Goal: Task Accomplishment & Management: Use online tool/utility

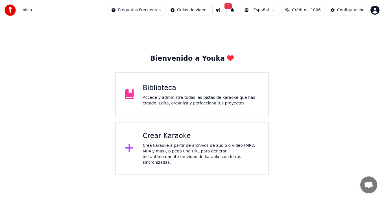
click at [160, 142] on div "Crear Karaoke Crea karaoke a partir de archivos de audio o video (MP3, MP4 y má…" at bounding box center [201, 149] width 117 height 34
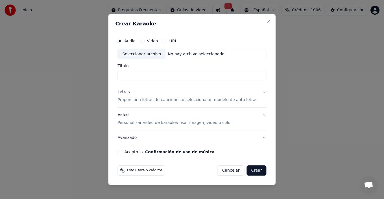
click at [137, 55] on div "Seleccionar archivo" at bounding box center [142, 54] width 48 height 10
drag, startPoint x: 131, startPoint y: 76, endPoint x: 104, endPoint y: 70, distance: 28.1
click at [109, 77] on body "**********" at bounding box center [192, 87] width 384 height 175
type input "**********"
click at [255, 98] on button "Letras Proporciona letras de canciones o selecciona un modelo de auto letras" at bounding box center [192, 96] width 149 height 23
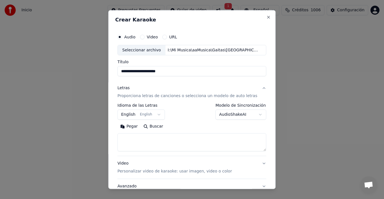
click at [118, 81] on button "Letras Proporciona letras de canciones o selecciona un modelo de auto letras" at bounding box center [192, 92] width 149 height 23
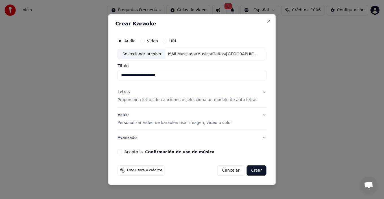
click at [243, 102] on p "Proporciona letras de canciones o selecciona un modelo de auto letras" at bounding box center [188, 101] width 140 height 6
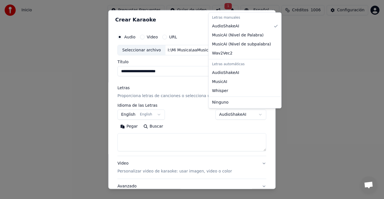
click at [239, 119] on body "**********" at bounding box center [192, 87] width 384 height 175
select select "**********"
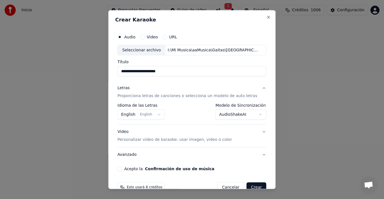
click at [143, 115] on button "English English" at bounding box center [141, 115] width 47 height 10
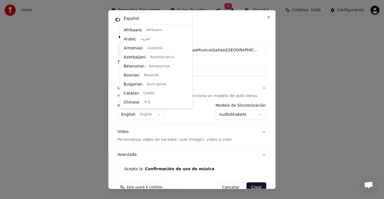
scroll to position [45, 0]
select select "**"
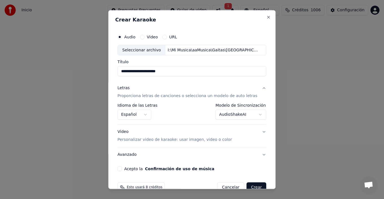
click at [190, 141] on p "Personalizar video de karaoke: usar imagen, video o color" at bounding box center [175, 140] width 114 height 6
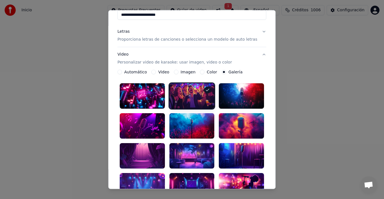
scroll to position [85, 0]
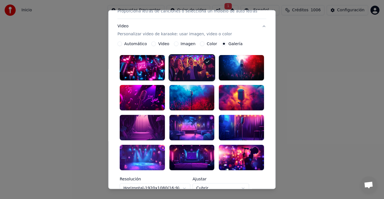
click at [240, 123] on div at bounding box center [241, 127] width 45 height 25
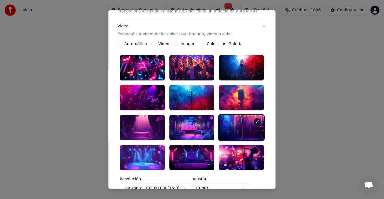
click at [238, 95] on div at bounding box center [241, 97] width 45 height 25
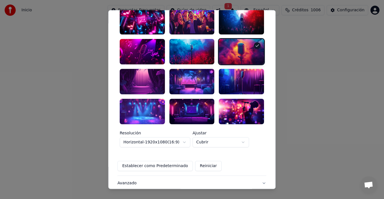
scroll to position [165, 0]
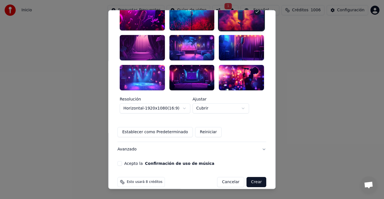
click at [122, 161] on button "Acepto la Confirmación de uso de música" at bounding box center [120, 163] width 5 height 5
click at [250, 177] on button "Crear" at bounding box center [257, 182] width 20 height 10
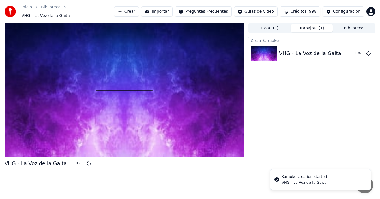
click at [353, 25] on button "Biblioteca" at bounding box center [353, 28] width 42 height 8
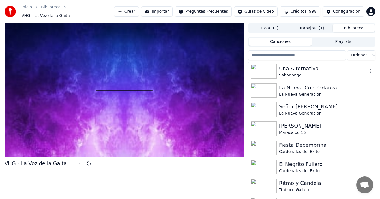
click at [288, 68] on div "Una Alternativa" at bounding box center [323, 69] width 88 height 8
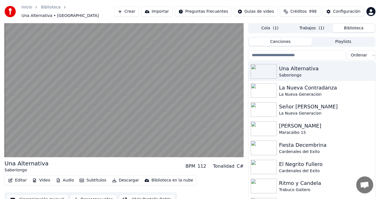
click at [86, 180] on button "Subtítulos" at bounding box center [92, 181] width 31 height 8
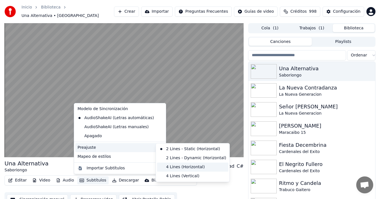
click at [168, 167] on div "4 Lines (Horizontal)" at bounding box center [192, 167] width 71 height 9
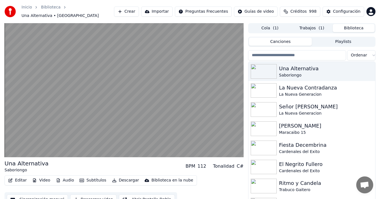
click at [293, 184] on div "Ritmo y Candela" at bounding box center [323, 184] width 88 height 8
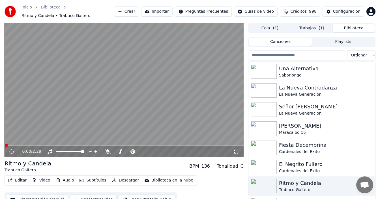
click at [90, 181] on button "Subtítulos" at bounding box center [92, 181] width 31 height 8
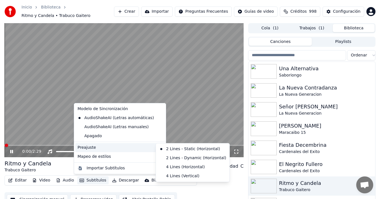
click at [134, 148] on div "Preajuste" at bounding box center [119, 147] width 89 height 9
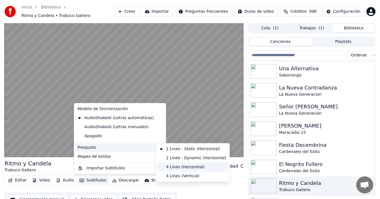
click at [179, 168] on div "4 Lines (Horizontal)" at bounding box center [192, 167] width 71 height 9
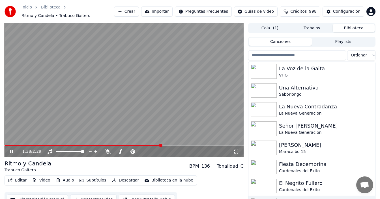
click at [133, 11] on button "Crear" at bounding box center [126, 12] width 25 height 10
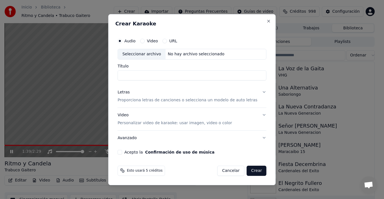
click at [143, 53] on div "Seleccionar archivo" at bounding box center [142, 54] width 48 height 10
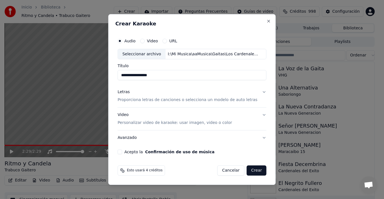
drag, startPoint x: 131, startPoint y: 76, endPoint x: 112, endPoint y: 75, distance: 19.0
click at [112, 75] on body "**********" at bounding box center [190, 99] width 380 height 199
type input "**********"
click at [246, 100] on p "Proporciona letras de canciones o selecciona un modelo de auto letras" at bounding box center [188, 101] width 140 height 6
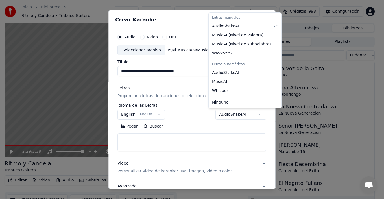
click at [245, 114] on body "**********" at bounding box center [190, 99] width 380 height 199
select select "**********"
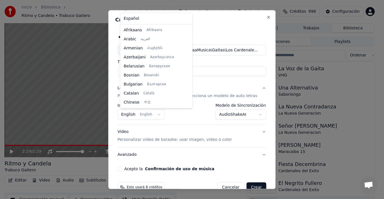
click at [141, 113] on body "**********" at bounding box center [190, 99] width 380 height 199
select select "**"
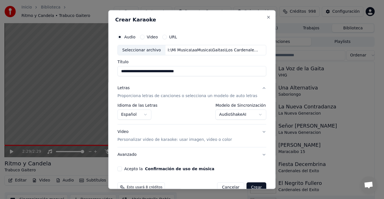
click at [226, 140] on button "Video Personalizar video de karaoke: usar imagen, video o color" at bounding box center [192, 136] width 149 height 23
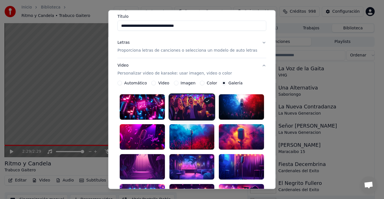
scroll to position [57, 0]
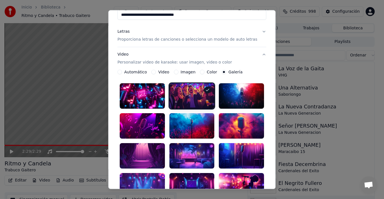
click at [143, 123] on div at bounding box center [142, 125] width 45 height 25
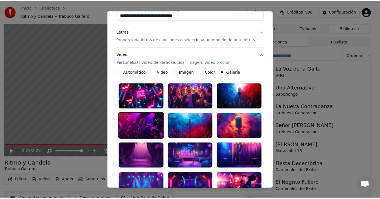
scroll to position [165, 0]
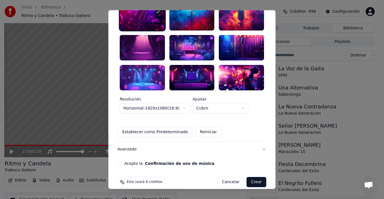
click at [122, 161] on button "Acepto la Confirmación de uso de música" at bounding box center [120, 163] width 5 height 5
click at [252, 177] on button "Crear" at bounding box center [257, 182] width 20 height 10
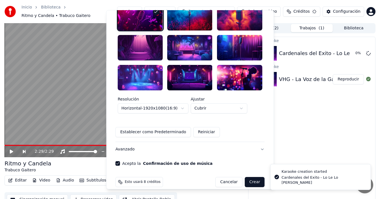
scroll to position [162, 0]
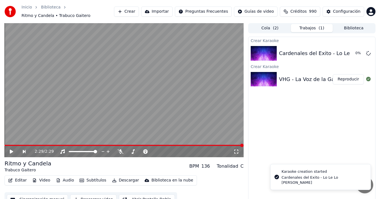
click at [299, 82] on div "VHG - La Voz de la Gaita" at bounding box center [310, 79] width 62 height 8
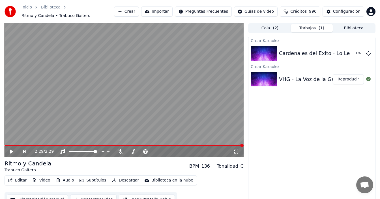
click at [348, 81] on button "Reproducir" at bounding box center [347, 79] width 31 height 10
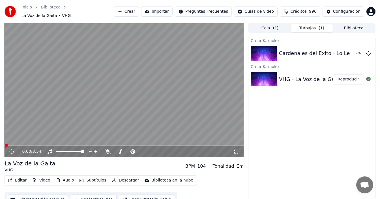
click at [92, 179] on button "Subtítulos" at bounding box center [92, 181] width 31 height 8
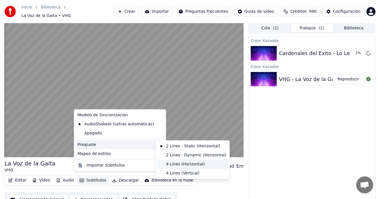
click at [169, 165] on div "4 Lines (Horizontal)" at bounding box center [192, 164] width 71 height 9
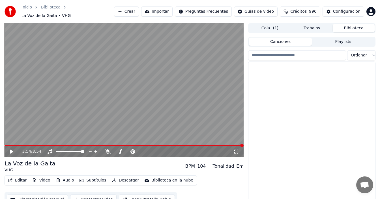
click at [358, 25] on button "Biblioteca" at bounding box center [353, 28] width 42 height 8
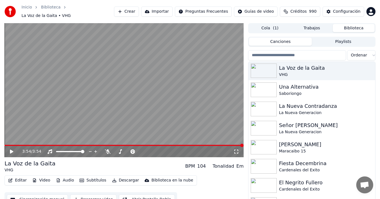
scroll to position [28, 0]
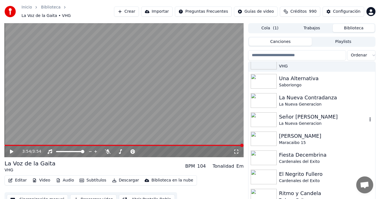
click at [293, 115] on div "Señor [PERSON_NAME]" at bounding box center [323, 117] width 88 height 8
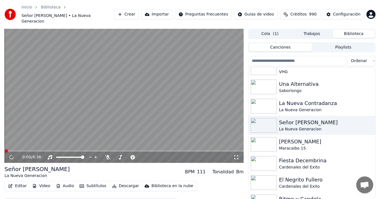
click at [99, 182] on button "Subtítulos" at bounding box center [92, 186] width 31 height 8
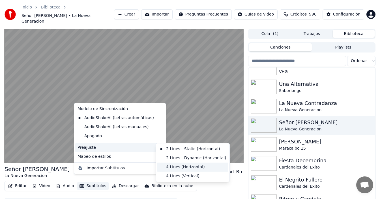
click at [175, 168] on div "4 Lines (Horizontal)" at bounding box center [192, 167] width 71 height 9
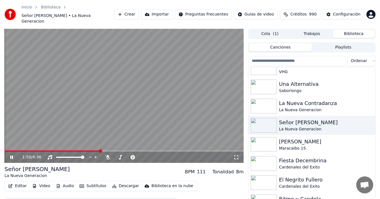
click at [181, 102] on video at bounding box center [124, 96] width 239 height 134
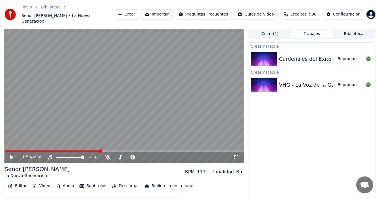
click at [310, 30] on button "Trabajos" at bounding box center [312, 34] width 42 height 8
click at [270, 30] on button "Cola ( 1 )" at bounding box center [270, 34] width 42 height 8
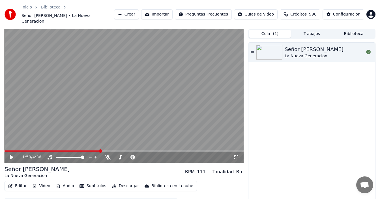
click at [134, 12] on button "Crear" at bounding box center [126, 14] width 25 height 10
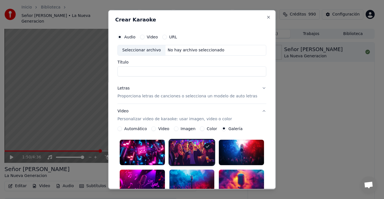
click at [138, 49] on div "Seleccionar archivo" at bounding box center [142, 50] width 48 height 10
drag, startPoint x: 129, startPoint y: 71, endPoint x: 109, endPoint y: 72, distance: 19.5
click at [109, 72] on body "**********" at bounding box center [190, 99] width 380 height 199
type input "**********"
click at [230, 97] on p "Proporciona letras de canciones o selecciona un modelo de auto letras" at bounding box center [188, 96] width 140 height 6
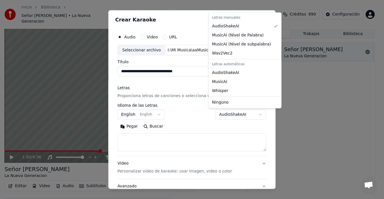
click at [226, 114] on body "**********" at bounding box center [190, 99] width 380 height 199
select select "**********"
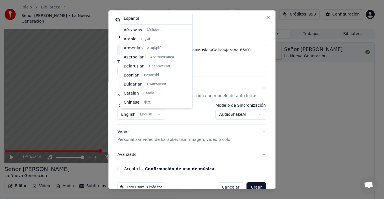
click at [151, 114] on body "**********" at bounding box center [190, 99] width 380 height 199
select select "**"
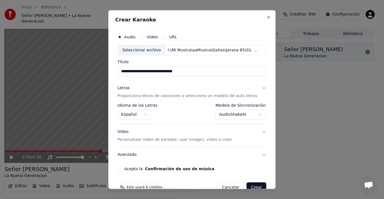
click at [191, 140] on p "Personalizar video de karaoke: usar imagen, video o color" at bounding box center [175, 140] width 114 height 6
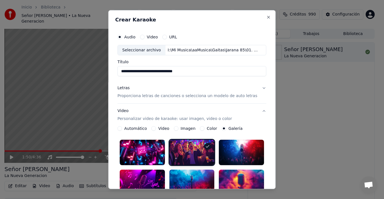
click at [146, 174] on div at bounding box center [142, 182] width 45 height 25
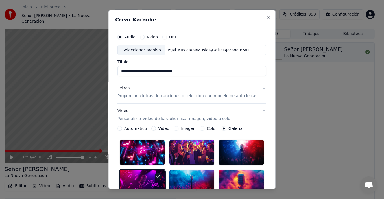
click at [156, 156] on div at bounding box center [142, 152] width 45 height 25
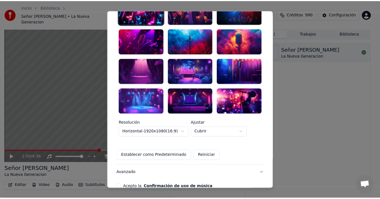
scroll to position [165, 0]
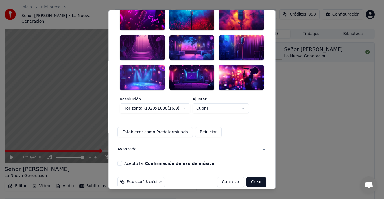
click at [122, 161] on button "Acepto la Confirmación de uso de música" at bounding box center [120, 163] width 5 height 5
click at [249, 177] on button "Crear" at bounding box center [257, 182] width 20 height 10
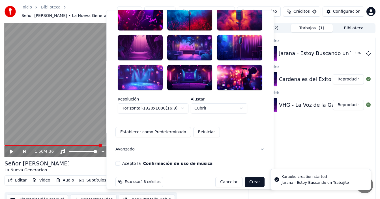
scroll to position [162, 0]
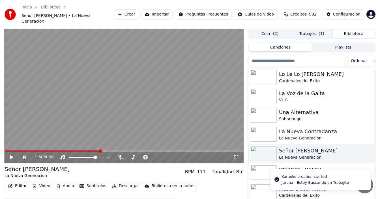
click at [352, 30] on button "Biblioteca" at bounding box center [353, 34] width 42 height 8
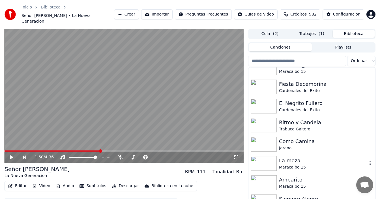
scroll to position [113, 0]
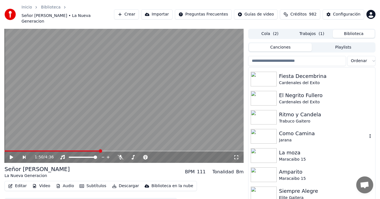
click at [302, 130] on div "Como Camina" at bounding box center [323, 134] width 88 height 8
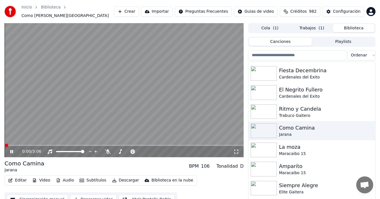
click at [95, 179] on button "Subtítulos" at bounding box center [92, 181] width 31 height 8
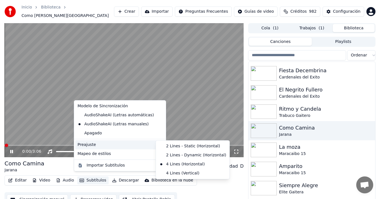
click at [231, 2] on div "Inicio Biblioteca Como Camina • [PERSON_NAME] Importar Preguntas Frecuentes Guí…" at bounding box center [190, 11] width 380 height 23
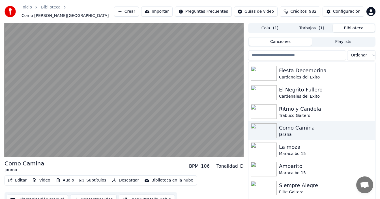
click at [273, 28] on span "( 1 )" at bounding box center [276, 28] width 6 height 6
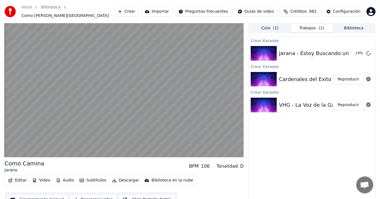
click at [315, 28] on button "Trabajos ( 1 )" at bounding box center [312, 28] width 42 height 8
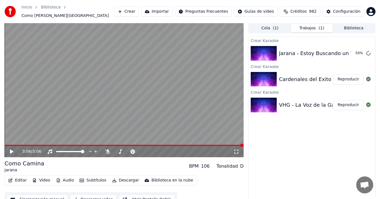
click at [353, 24] on button "Biblioteca" at bounding box center [353, 28] width 42 height 8
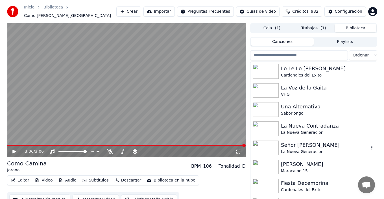
scroll to position [28, 0]
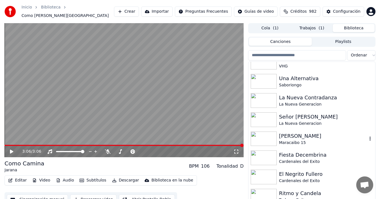
click at [305, 140] on div "Maracaibo 15" at bounding box center [323, 143] width 88 height 6
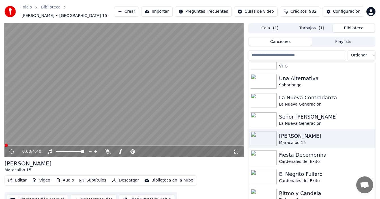
click at [86, 178] on button "Subtítulos" at bounding box center [92, 181] width 31 height 8
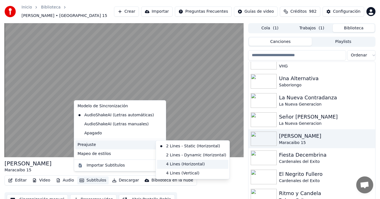
click at [171, 166] on div "4 Lines (Horizontal)" at bounding box center [192, 164] width 71 height 9
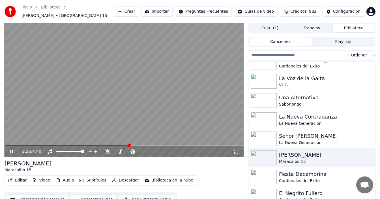
click at [311, 28] on button "Trabajos" at bounding box center [312, 28] width 42 height 8
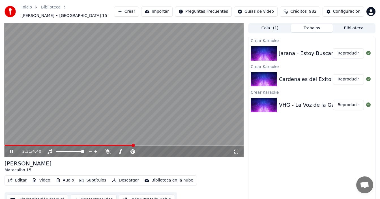
click at [130, 10] on button "Crear" at bounding box center [126, 12] width 25 height 10
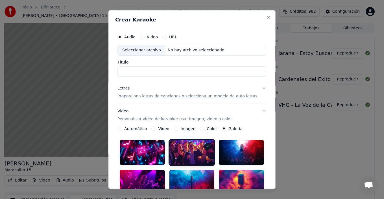
click at [138, 49] on div "Seleccionar archivo" at bounding box center [142, 50] width 48 height 10
drag, startPoint x: 129, startPoint y: 70, endPoint x: 115, endPoint y: 70, distance: 14.2
click at [115, 70] on div "**********" at bounding box center [192, 100] width 168 height 180
type input "**********"
click at [226, 95] on p "Proporciona letras de canciones o selecciona un modelo de auto letras" at bounding box center [188, 96] width 140 height 6
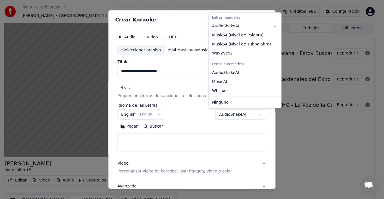
click at [230, 115] on body "**********" at bounding box center [190, 99] width 380 height 199
select select "**********"
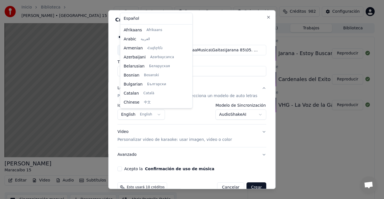
click at [147, 115] on body "**********" at bounding box center [190, 99] width 380 height 199
select select "**"
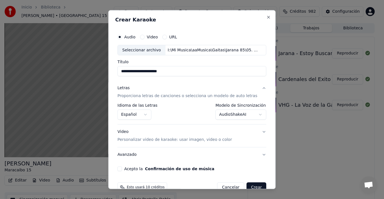
click at [215, 139] on p "Personalizar video de karaoke: usar imagen, video o color" at bounding box center [175, 140] width 114 height 6
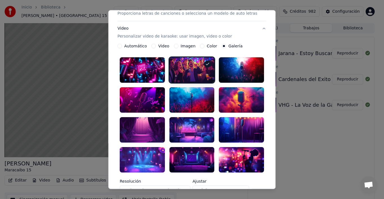
scroll to position [85, 0]
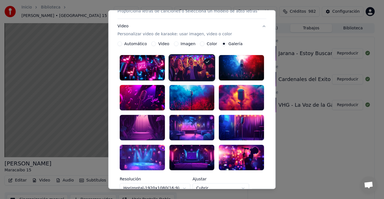
click at [191, 147] on div at bounding box center [192, 157] width 45 height 25
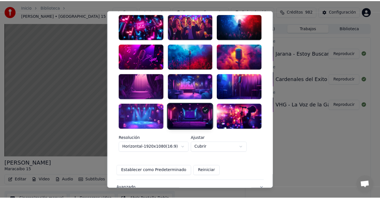
scroll to position [165, 0]
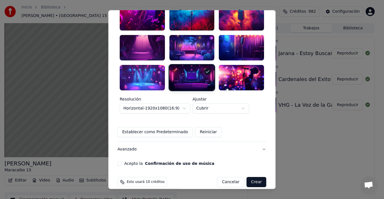
click at [122, 161] on button "Acepto la Confirmación de uso de música" at bounding box center [120, 163] width 5 height 5
click at [247, 177] on button "Crear" at bounding box center [257, 182] width 20 height 10
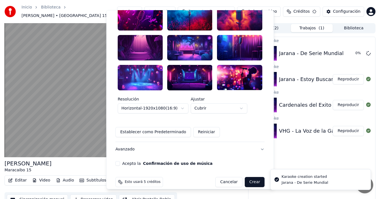
scroll to position [162, 0]
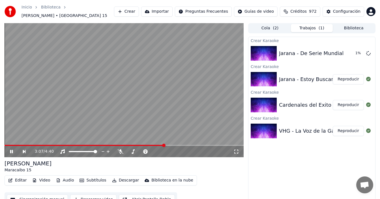
click at [346, 77] on button "Reproducir" at bounding box center [347, 79] width 31 height 10
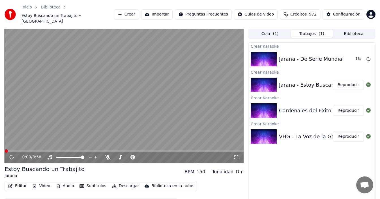
click at [100, 182] on button "Subtítulos" at bounding box center [92, 186] width 31 height 8
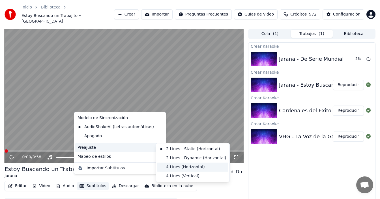
click at [185, 169] on div "4 Lines (Horizontal)" at bounding box center [192, 167] width 71 height 9
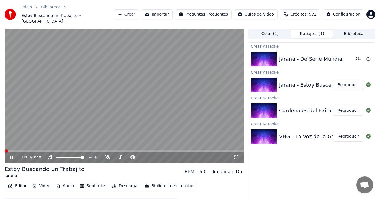
click at [276, 155] on div "Crear Karaoke Jarana - De Serie Mundial 7 % Crear Karaoke Jarana - Estoy Buscan…" at bounding box center [311, 126] width 127 height 169
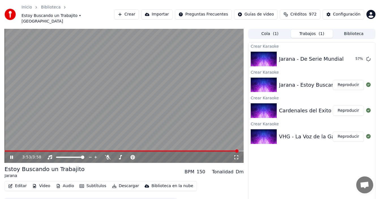
click at [355, 30] on button "Biblioteca" at bounding box center [353, 34] width 42 height 8
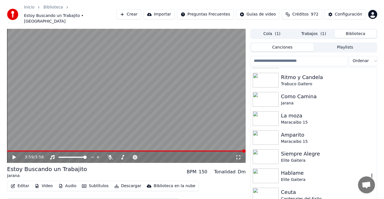
scroll to position [198, 0]
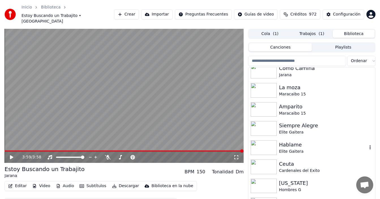
click at [295, 149] on div "Elite Gaitera" at bounding box center [323, 152] width 88 height 6
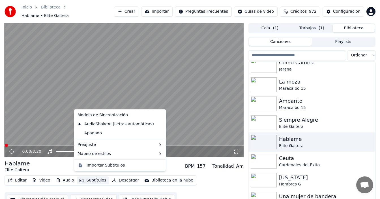
click at [94, 177] on button "Subtítulos" at bounding box center [92, 181] width 31 height 8
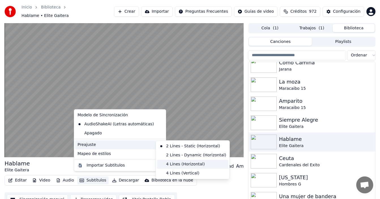
click at [180, 163] on div "4 Lines (Horizontal)" at bounding box center [192, 164] width 71 height 9
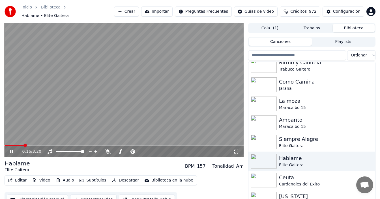
click at [238, 165] on div "Am" at bounding box center [240, 166] width 8 height 7
click at [202, 165] on div "157" at bounding box center [201, 166] width 9 height 7
click at [144, 178] on button "Biblioteca en la nube" at bounding box center [168, 181] width 53 height 8
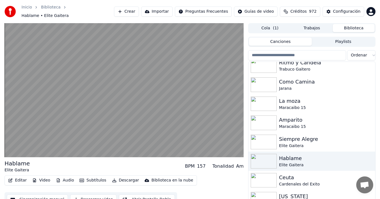
click at [207, 181] on div "Editar Video Audio Subtítulos Descargar Biblioteca en la nube Sincronización ma…" at bounding box center [124, 192] width 239 height 32
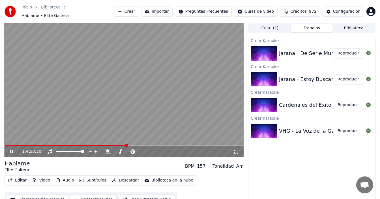
click at [310, 24] on button "Trabajos" at bounding box center [312, 28] width 42 height 8
drag, startPoint x: 128, startPoint y: 12, endPoint x: 129, endPoint y: 7, distance: 4.9
click at [129, 7] on button "Crear" at bounding box center [126, 12] width 25 height 10
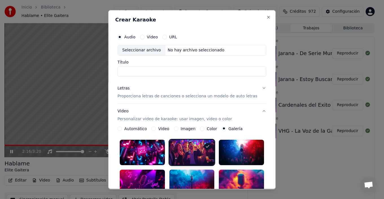
click at [139, 50] on div "Seleccionar archivo" at bounding box center [142, 50] width 48 height 10
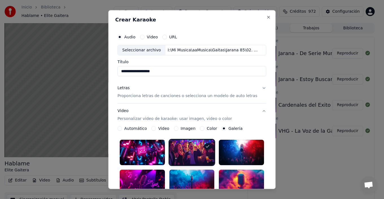
drag, startPoint x: 129, startPoint y: 73, endPoint x: 114, endPoint y: 73, distance: 14.7
click at [114, 73] on div "**********" at bounding box center [192, 100] width 168 height 180
type input "**********"
click at [160, 95] on p "Proporciona letras de canciones o selecciona un modelo de auto letras" at bounding box center [188, 96] width 140 height 6
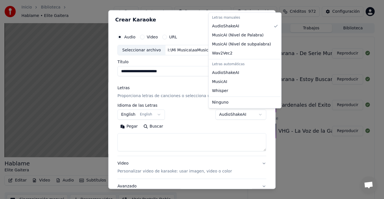
click at [224, 117] on body "**********" at bounding box center [190, 99] width 380 height 199
select select "**********"
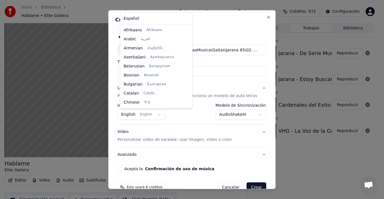
click at [145, 111] on body "**********" at bounding box center [190, 99] width 380 height 199
select select "**"
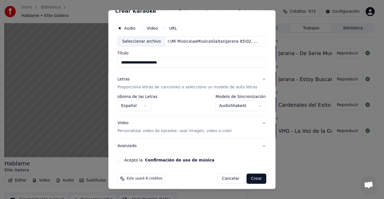
scroll to position [13, 0]
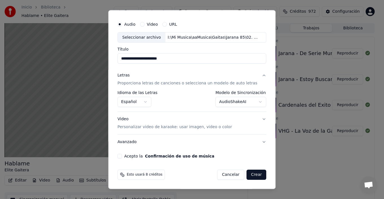
click at [220, 128] on p "Personalizar video de karaoke: usar imagen, video o color" at bounding box center [175, 127] width 114 height 6
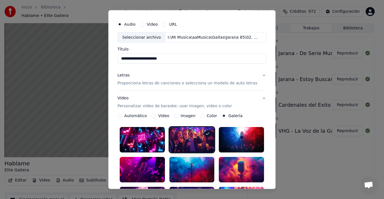
click at [239, 136] on div at bounding box center [241, 139] width 45 height 25
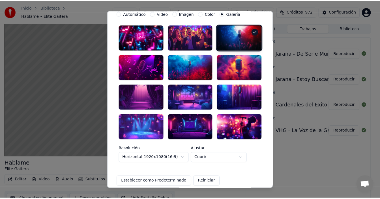
scroll to position [154, 0]
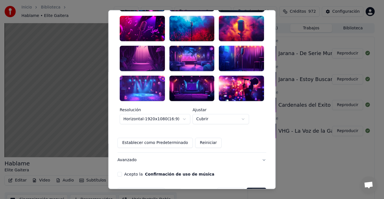
click at [122, 172] on button "Acepto la Confirmación de uso de música" at bounding box center [120, 174] width 5 height 5
click at [251, 188] on button "Crear" at bounding box center [257, 193] width 20 height 10
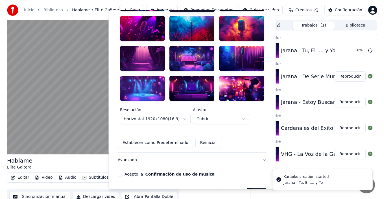
scroll to position [153, 0]
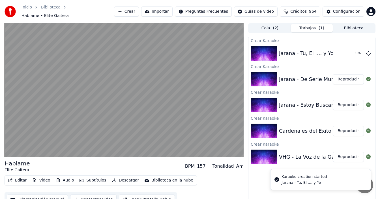
click at [350, 76] on button "Reproducir" at bounding box center [347, 79] width 31 height 10
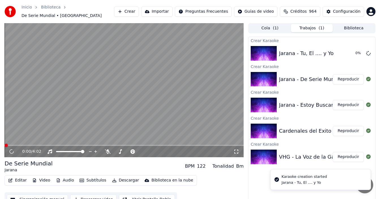
click at [93, 179] on button "Subtítulos" at bounding box center [92, 181] width 31 height 8
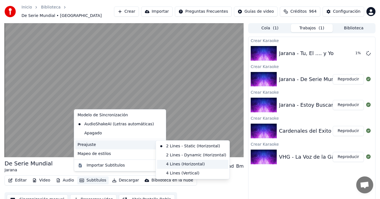
click at [181, 167] on div "4 Lines (Horizontal)" at bounding box center [192, 164] width 71 height 9
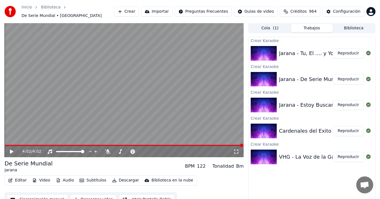
click at [353, 51] on button "Reproducir" at bounding box center [347, 53] width 31 height 10
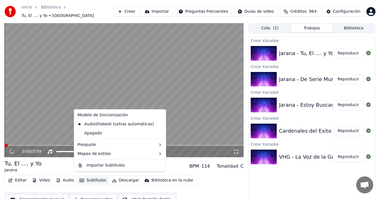
click at [97, 178] on button "Subtítulos" at bounding box center [92, 181] width 31 height 8
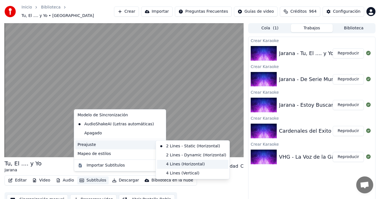
click at [175, 165] on div "4 Lines (Horizontal)" at bounding box center [192, 164] width 71 height 9
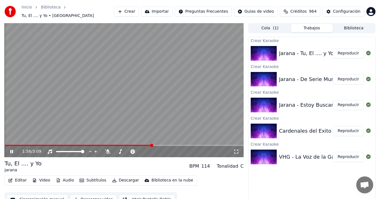
click at [131, 10] on button "Crear" at bounding box center [126, 12] width 25 height 10
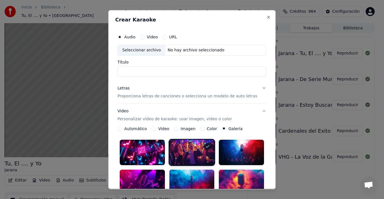
click at [150, 52] on div "Seleccionar archivo" at bounding box center [142, 50] width 48 height 10
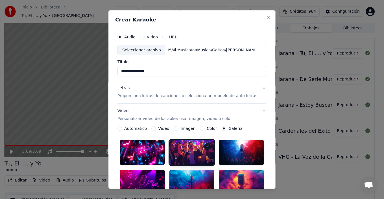
drag, startPoint x: 129, startPoint y: 72, endPoint x: 99, endPoint y: 58, distance: 32.6
click at [101, 60] on body "**********" at bounding box center [190, 99] width 380 height 199
type input "**********"
click at [241, 98] on p "Proporciona letras de canciones o selecciona un modelo de auto letras" at bounding box center [188, 96] width 140 height 6
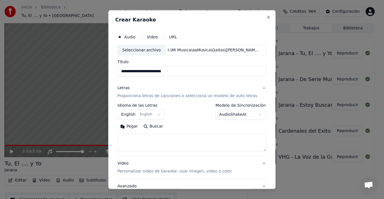
click at [227, 116] on body "**********" at bounding box center [190, 99] width 380 height 199
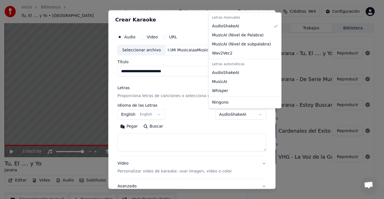
select select "**********"
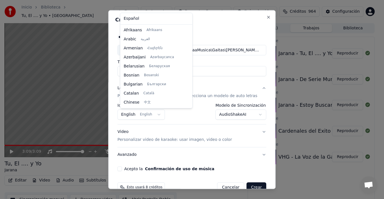
click at [148, 117] on body "**********" at bounding box center [190, 99] width 380 height 199
select select "**"
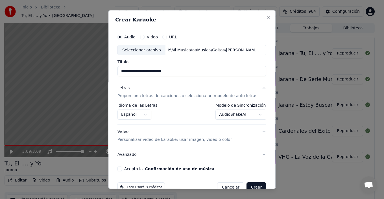
click at [184, 142] on p "Personalizar video de karaoke: usar imagen, video o color" at bounding box center [175, 140] width 114 height 6
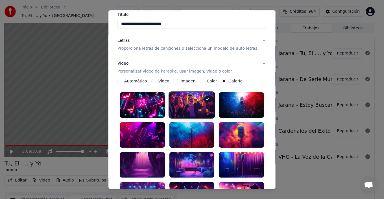
scroll to position [57, 0]
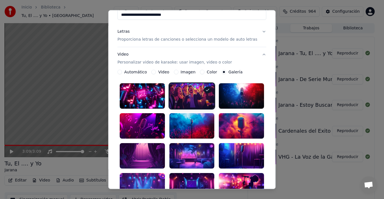
click at [198, 149] on div at bounding box center [192, 155] width 45 height 25
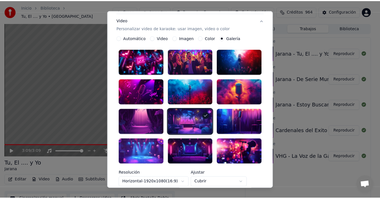
scroll to position [165, 0]
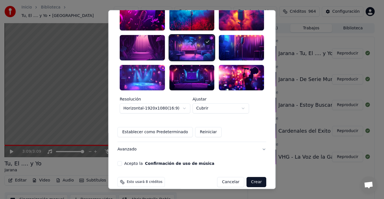
click at [122, 161] on button "Acepto la Confirmación de uso de música" at bounding box center [120, 163] width 5 height 5
click at [249, 177] on button "Crear" at bounding box center [257, 182] width 20 height 10
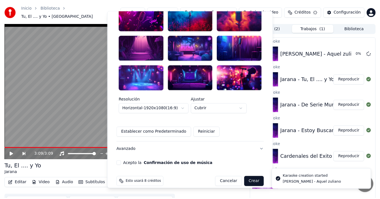
scroll to position [162, 0]
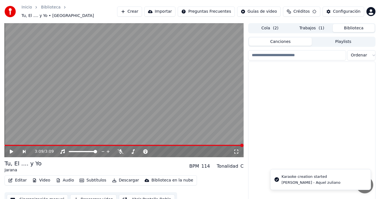
click at [357, 27] on button "Biblioteca" at bounding box center [353, 28] width 42 height 8
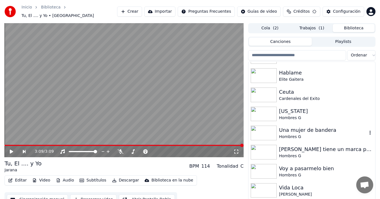
scroll to position [311, 0]
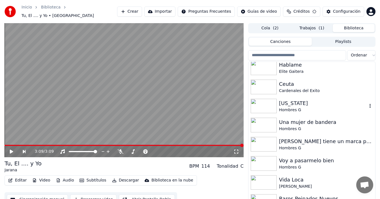
click at [287, 107] on div "Hombres G" at bounding box center [323, 110] width 88 height 6
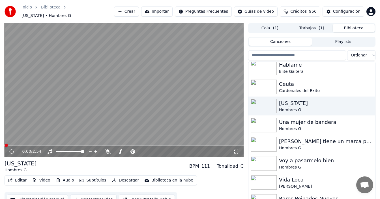
click at [96, 177] on button "Subtítulos" at bounding box center [92, 181] width 31 height 8
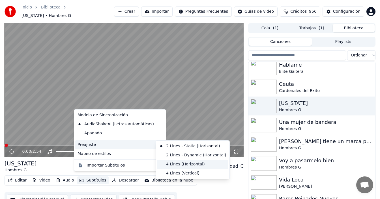
click at [178, 165] on div "4 Lines (Horizontal)" at bounding box center [192, 164] width 71 height 9
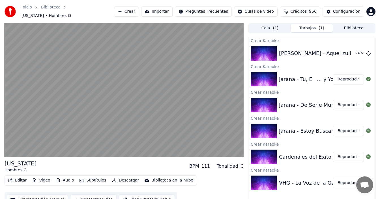
click at [317, 24] on button "Trabajos ( 1 )" at bounding box center [312, 28] width 42 height 8
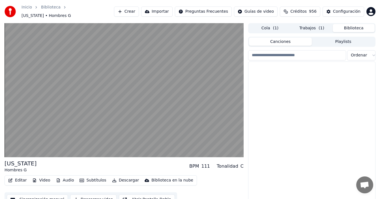
click at [359, 25] on button "Biblioteca" at bounding box center [353, 28] width 42 height 8
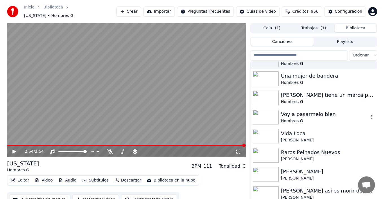
scroll to position [367, 0]
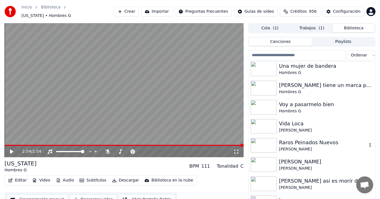
click at [309, 139] on div "Raros Peinados Nuevos" at bounding box center [323, 143] width 88 height 8
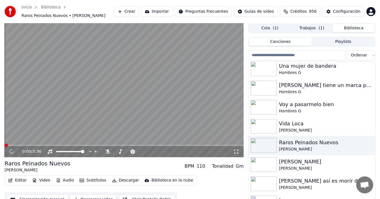
click at [88, 181] on button "Subtítulos" at bounding box center [92, 181] width 31 height 8
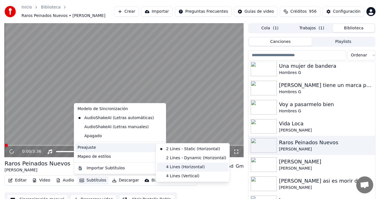
click at [172, 168] on div "4 Lines (Horizontal)" at bounding box center [192, 167] width 71 height 9
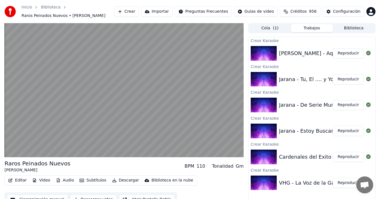
click at [309, 27] on button "Trabajos" at bounding box center [312, 28] width 42 height 8
click at [348, 53] on button "Reproducir" at bounding box center [347, 53] width 31 height 10
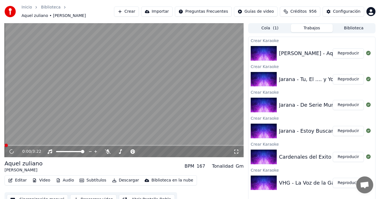
click at [92, 177] on button "Subtítulos" at bounding box center [92, 181] width 31 height 8
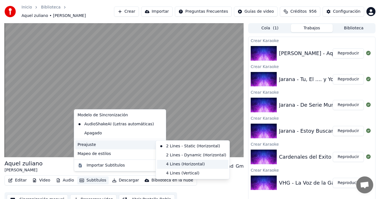
click at [170, 163] on div "4 Lines (Horizontal)" at bounding box center [192, 164] width 71 height 9
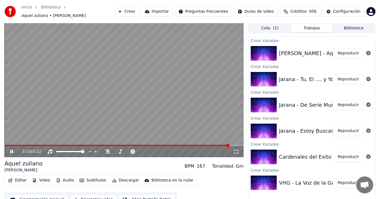
click at [131, 10] on button "Crear" at bounding box center [126, 12] width 25 height 10
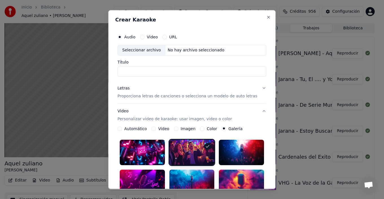
click at [139, 49] on div "Seleccionar archivo" at bounding box center [142, 50] width 48 height 10
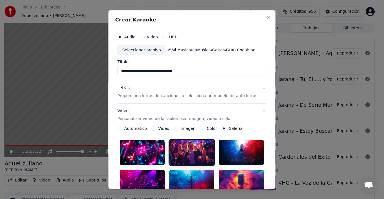
click at [125, 72] on input "**********" at bounding box center [192, 71] width 149 height 10
click at [136, 72] on input "**********" at bounding box center [192, 71] width 149 height 10
type input "**********"
click at [245, 96] on p "Proporciona letras de canciones o selecciona un modelo de auto letras" at bounding box center [188, 96] width 140 height 6
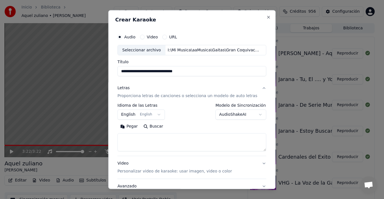
click at [227, 116] on body "**********" at bounding box center [190, 99] width 380 height 199
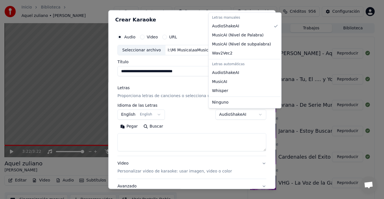
select select "**********"
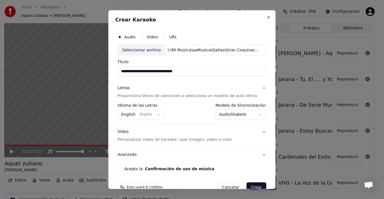
click at [150, 115] on button "English English" at bounding box center [141, 115] width 47 height 10
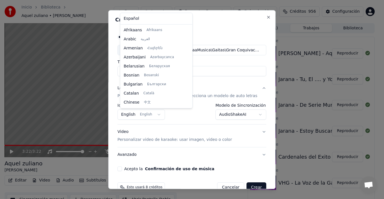
scroll to position [45, 0]
select select "**"
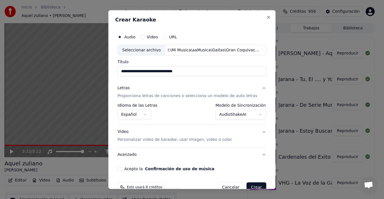
click at [193, 142] on p "Personalizar video de karaoke: usar imagen, video o color" at bounding box center [175, 140] width 114 height 6
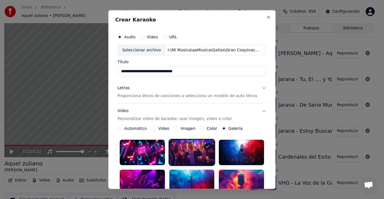
click at [193, 143] on div at bounding box center [192, 152] width 45 height 25
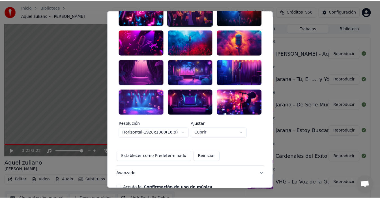
scroll to position [165, 0]
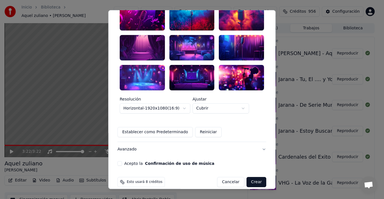
click at [122, 161] on button "Acepto la Confirmación de uso de música" at bounding box center [120, 163] width 5 height 5
click at [247, 177] on button "Crear" at bounding box center [257, 182] width 20 height 10
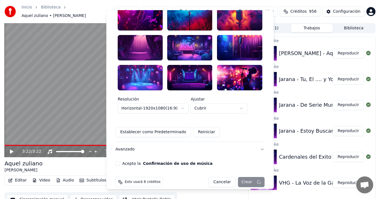
scroll to position [162, 0]
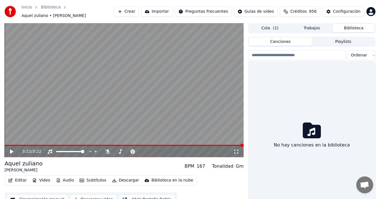
click at [353, 24] on button "Biblioteca" at bounding box center [353, 28] width 42 height 8
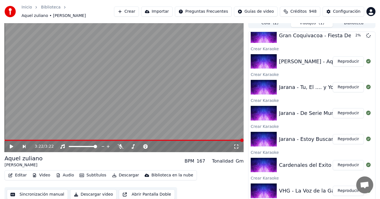
scroll to position [0, 0]
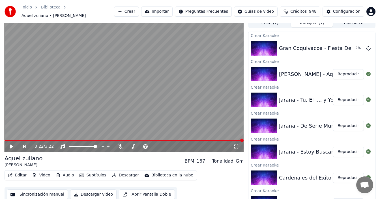
click at [356, 20] on div "Inicio Biblioteca Aquel zuliano • [PERSON_NAME] Importar Preguntas Frecuentes G…" at bounding box center [190, 94] width 380 height 199
click at [355, 21] on button "Biblioteca" at bounding box center [353, 23] width 42 height 8
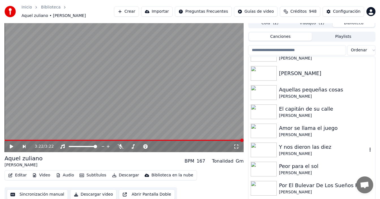
scroll to position [650, 0]
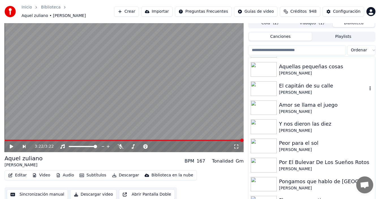
drag, startPoint x: 302, startPoint y: 87, endPoint x: 257, endPoint y: 120, distance: 55.8
click at [302, 90] on div "[PERSON_NAME]" at bounding box center [323, 93] width 88 height 6
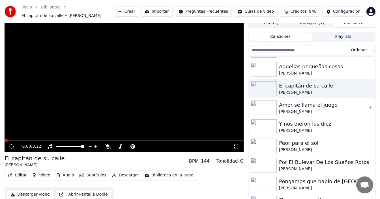
scroll to position [8, 0]
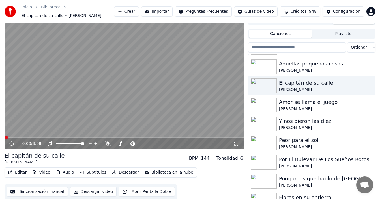
click at [89, 171] on button "Subtítulos" at bounding box center [92, 173] width 31 height 8
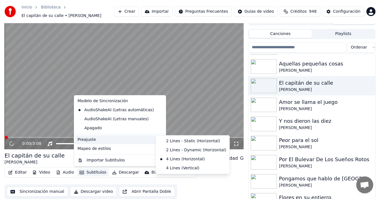
click at [110, 142] on div "Preajuste" at bounding box center [119, 139] width 89 height 9
click at [176, 161] on div "4 Lines (Horizontal)" at bounding box center [192, 159] width 71 height 9
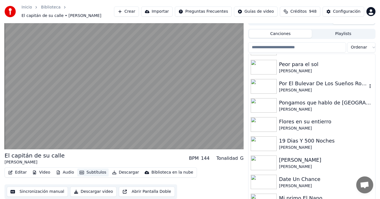
scroll to position [735, 0]
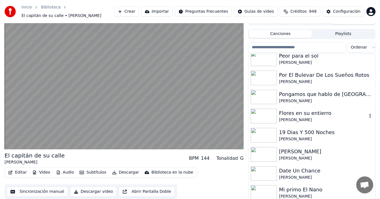
click at [290, 117] on div "Flores en su entierro" at bounding box center [323, 113] width 88 height 8
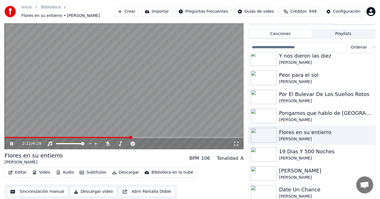
drag, startPoint x: 122, startPoint y: 104, endPoint x: 123, endPoint y: 101, distance: 3.0
click at [122, 104] on video at bounding box center [124, 82] width 239 height 134
